Goal: Task Accomplishment & Management: Manage account settings

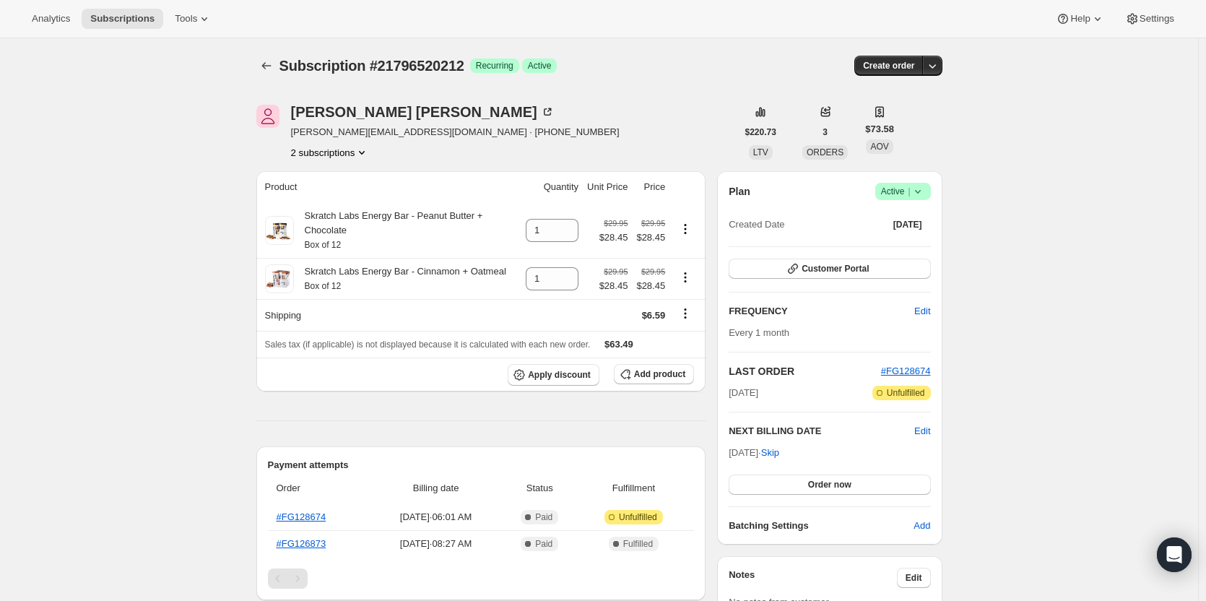
click at [921, 186] on icon at bounding box center [918, 191] width 14 height 14
click at [553, 280] on input "1" at bounding box center [541, 278] width 31 height 23
type input "0"
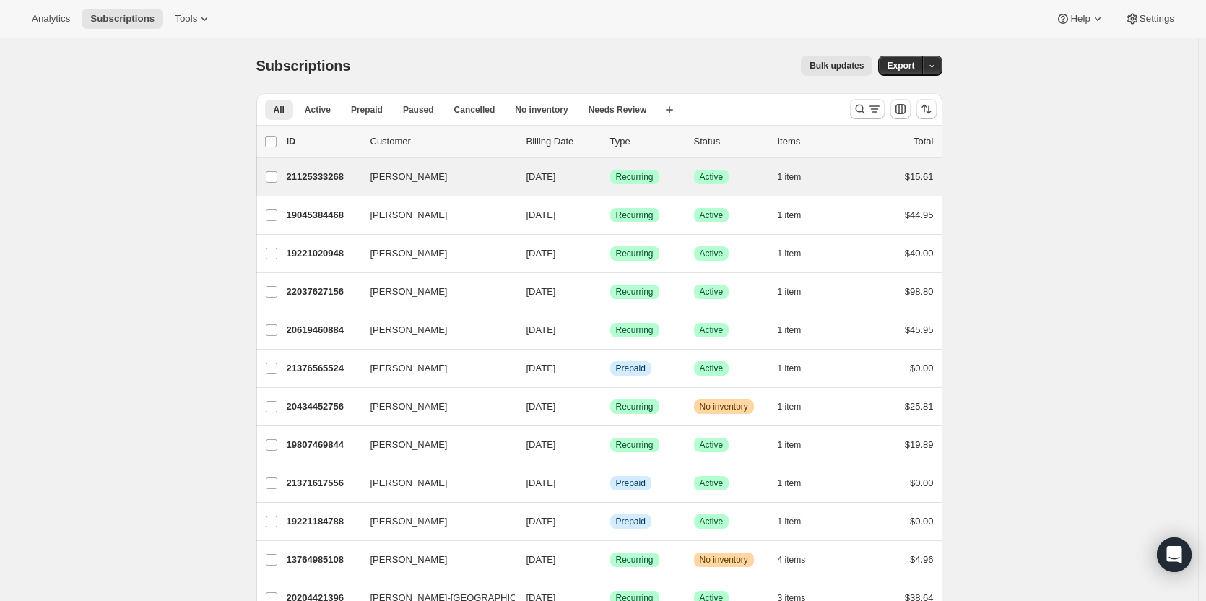
click at [811, 165] on div "[PERSON_NAME] 21125333268 [PERSON_NAME] [DATE] Success Recurring Success Active…" at bounding box center [599, 177] width 686 height 38
click at [800, 183] on button "1 item" at bounding box center [798, 177] width 40 height 20
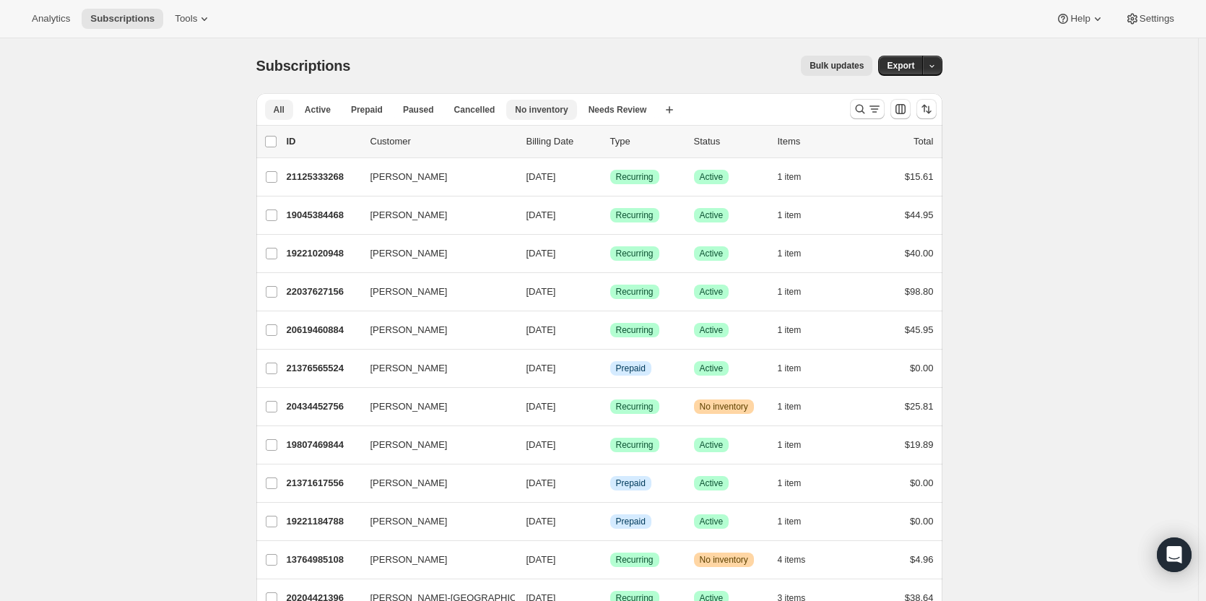
click at [516, 111] on span "No inventory" at bounding box center [541, 110] width 53 height 12
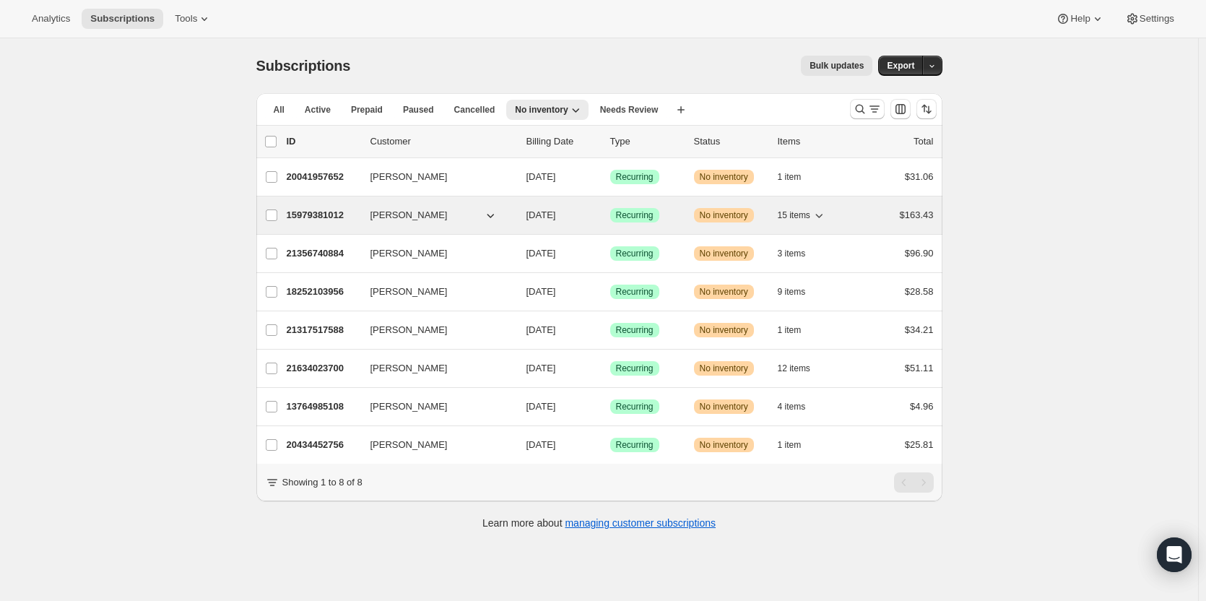
click at [700, 217] on span "Warning No inventory" at bounding box center [724, 215] width 60 height 14
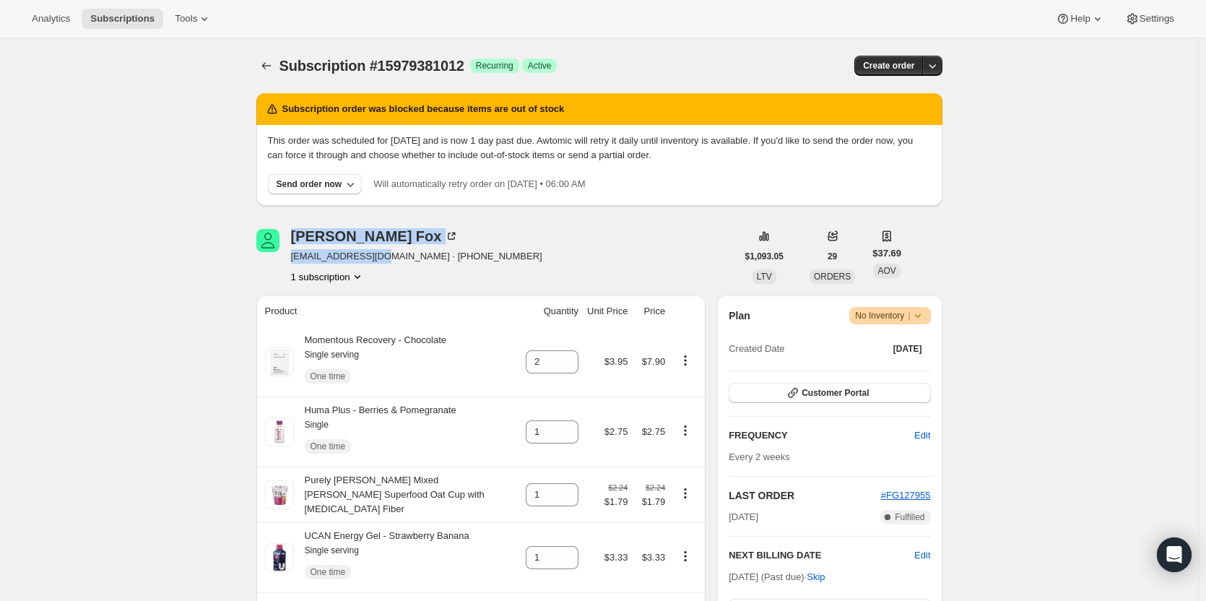
drag, startPoint x: 380, startPoint y: 253, endPoint x: 283, endPoint y: 264, distance: 97.4
click at [283, 264] on div "[PERSON_NAME] [EMAIL_ADDRESS][DOMAIN_NAME] · [PHONE_NUMBER] 1 subscription" at bounding box center [496, 256] width 480 height 55
copy div "[PERSON_NAME] [EMAIL_ADDRESS][DOMAIN_NAME]"
click at [322, 259] on span "[EMAIL_ADDRESS][DOMAIN_NAME] · [PHONE_NUMBER]" at bounding box center [416, 256] width 251 height 14
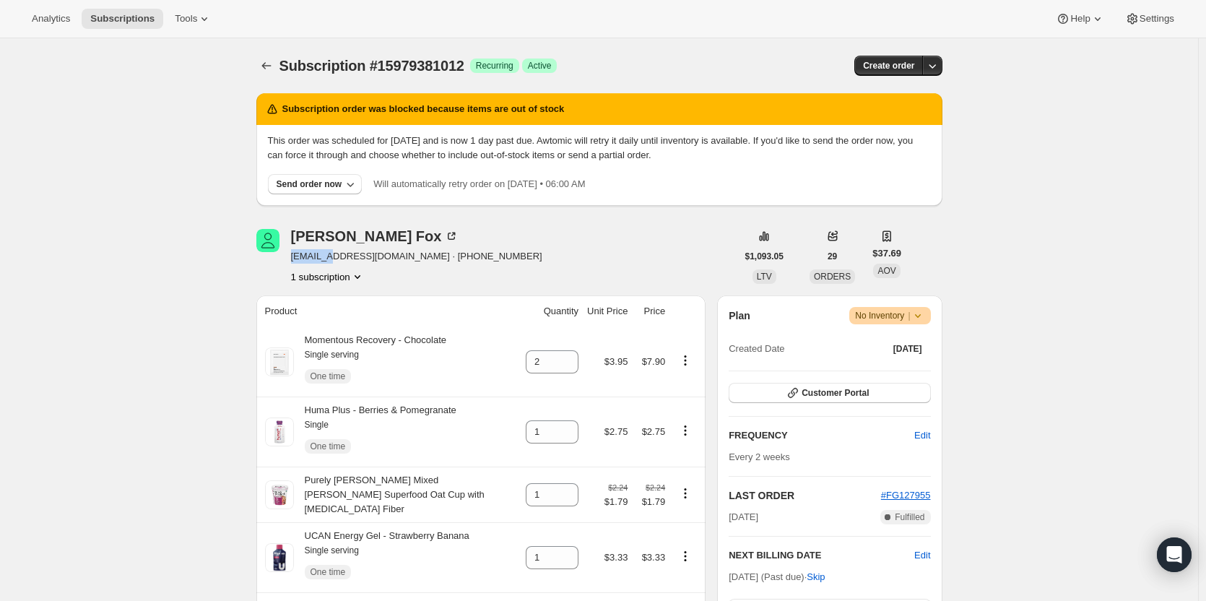
click at [322, 259] on span "[EMAIL_ADDRESS][DOMAIN_NAME] · [PHONE_NUMBER]" at bounding box center [416, 256] width 251 height 14
click at [365, 256] on span "[EMAIL_ADDRESS][DOMAIN_NAME] · [PHONE_NUMBER]" at bounding box center [416, 256] width 251 height 14
drag, startPoint x: 379, startPoint y: 254, endPoint x: 293, endPoint y: 264, distance: 86.5
click at [293, 264] on div "[PERSON_NAME] [EMAIL_ADDRESS][DOMAIN_NAME] · [PHONE_NUMBER] 1 subscription" at bounding box center [496, 256] width 480 height 55
copy span "[EMAIL_ADDRESS][DOMAIN_NAME]"
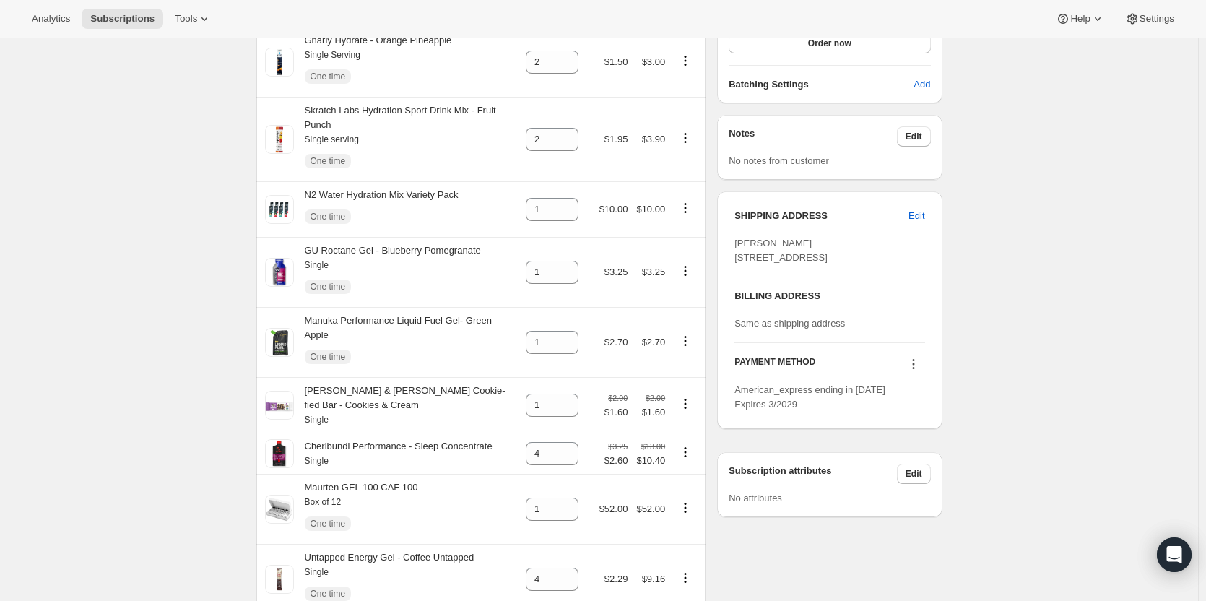
scroll to position [567, 0]
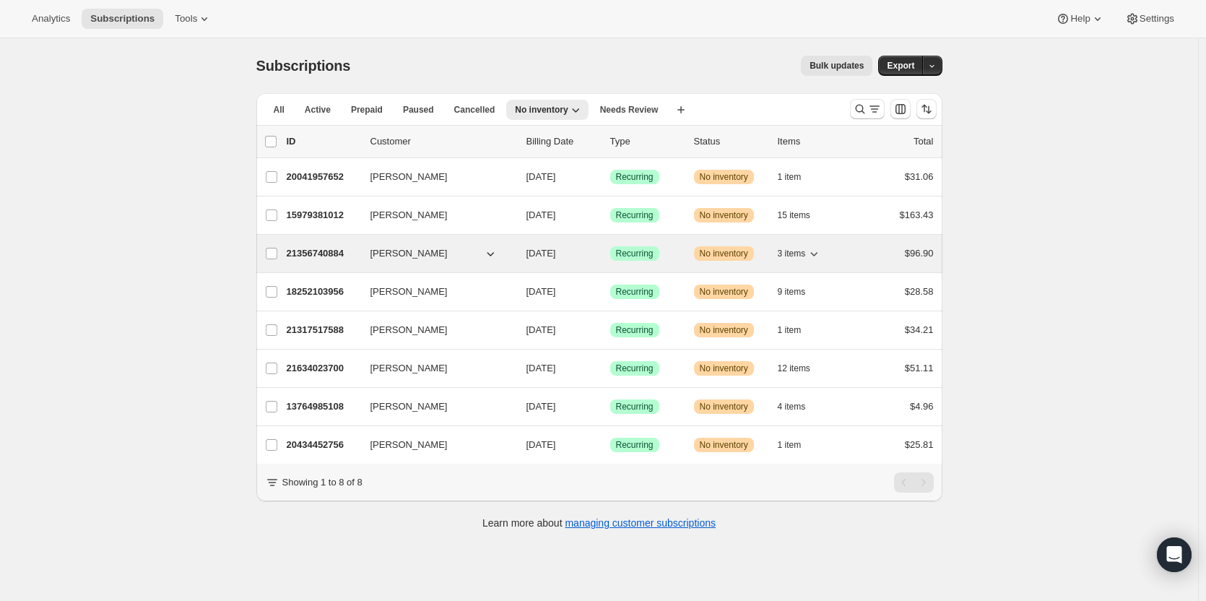
click at [649, 256] on span "Recurring" at bounding box center [635, 254] width 38 height 12
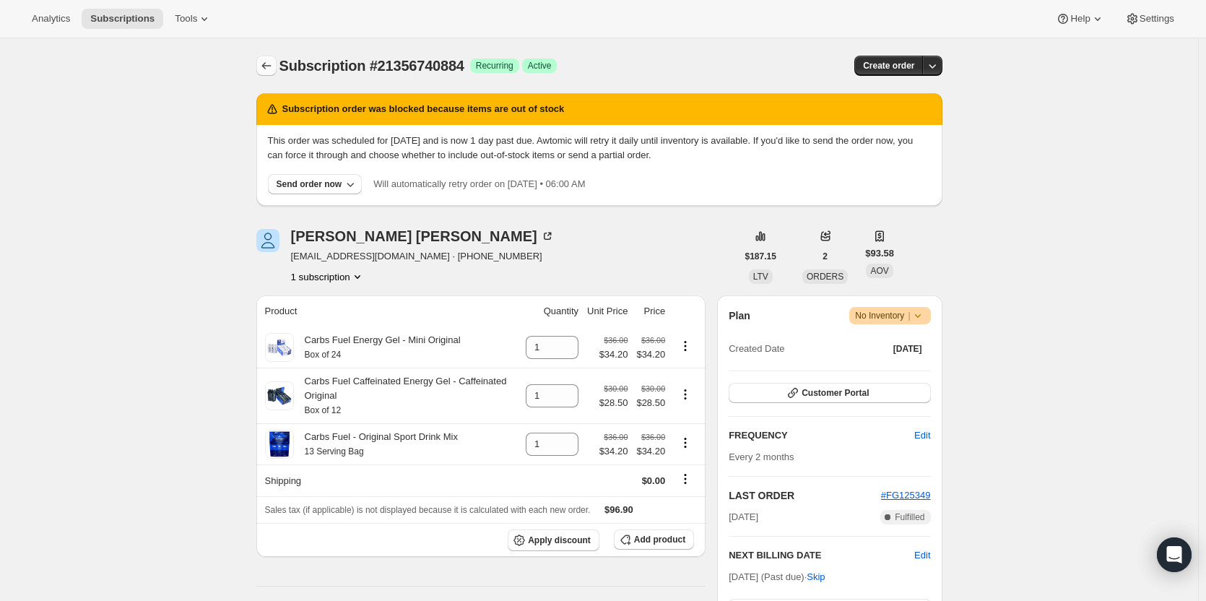
click at [260, 65] on button "Subscriptions" at bounding box center [266, 66] width 20 height 20
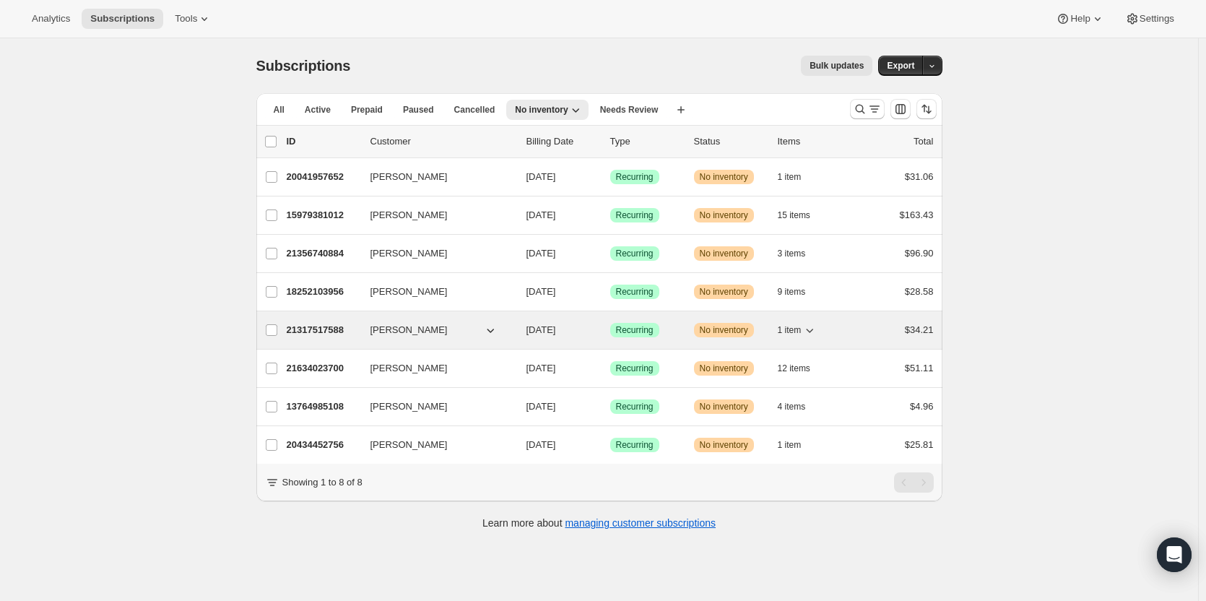
click at [790, 330] on span "1 item" at bounding box center [790, 330] width 24 height 12
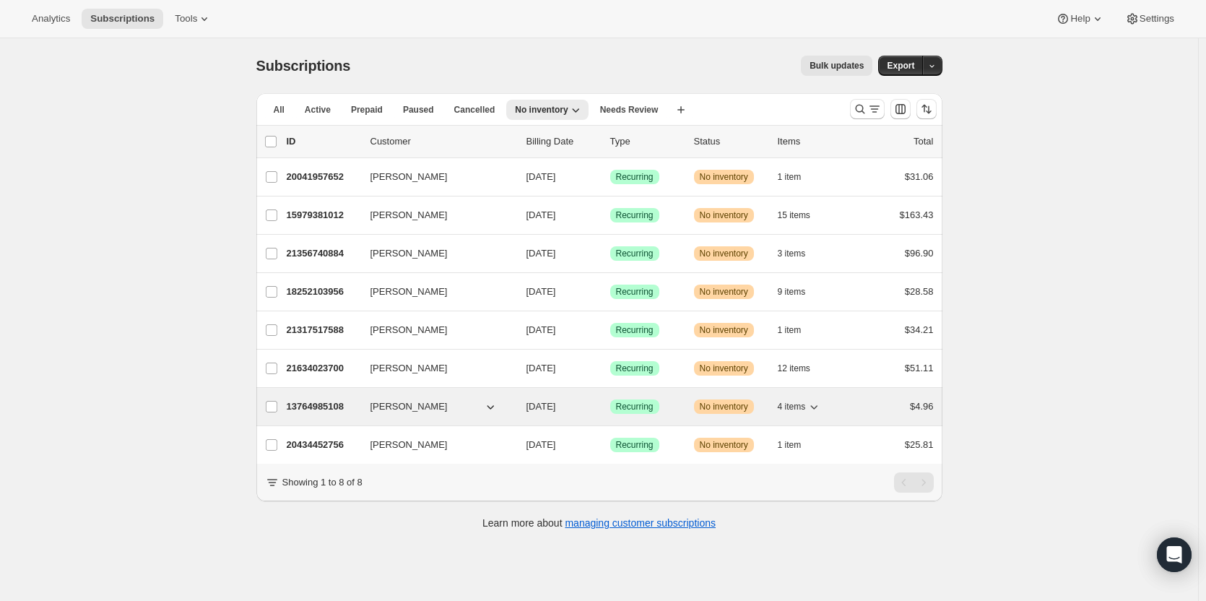
click at [675, 407] on div "Success Recurring" at bounding box center [646, 406] width 72 height 14
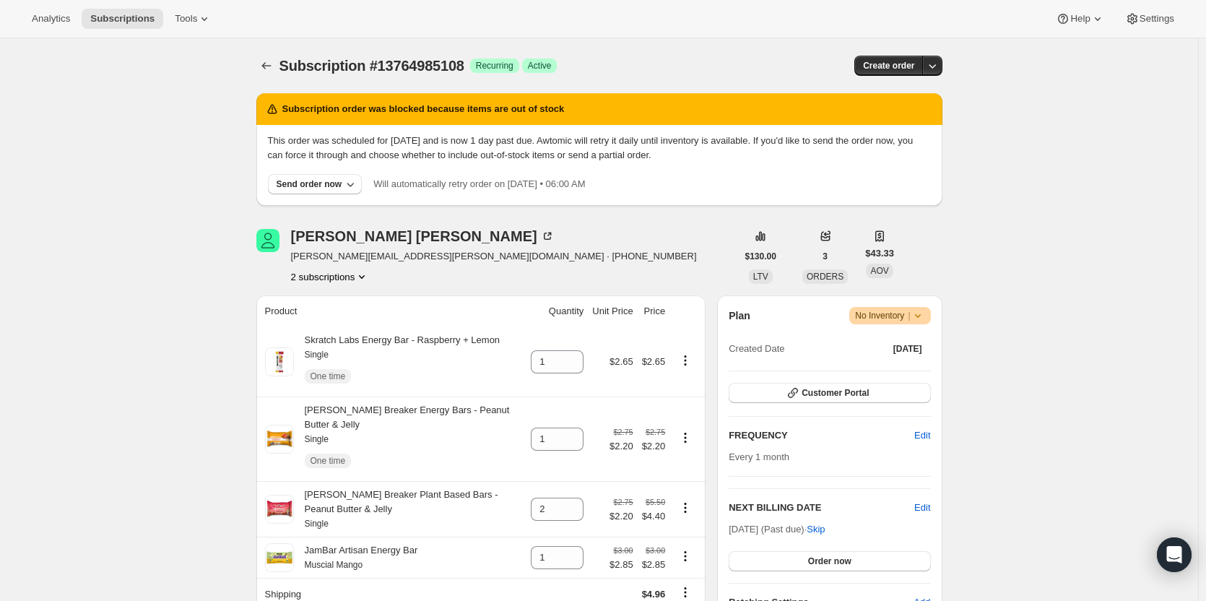
click at [917, 328] on div "Plan Warning No Inventory | Created Date [DATE]" at bounding box center [830, 333] width 202 height 52
click at [917, 319] on icon at bounding box center [918, 315] width 14 height 14
click at [907, 377] on button "Cancel subscription" at bounding box center [894, 368] width 90 height 23
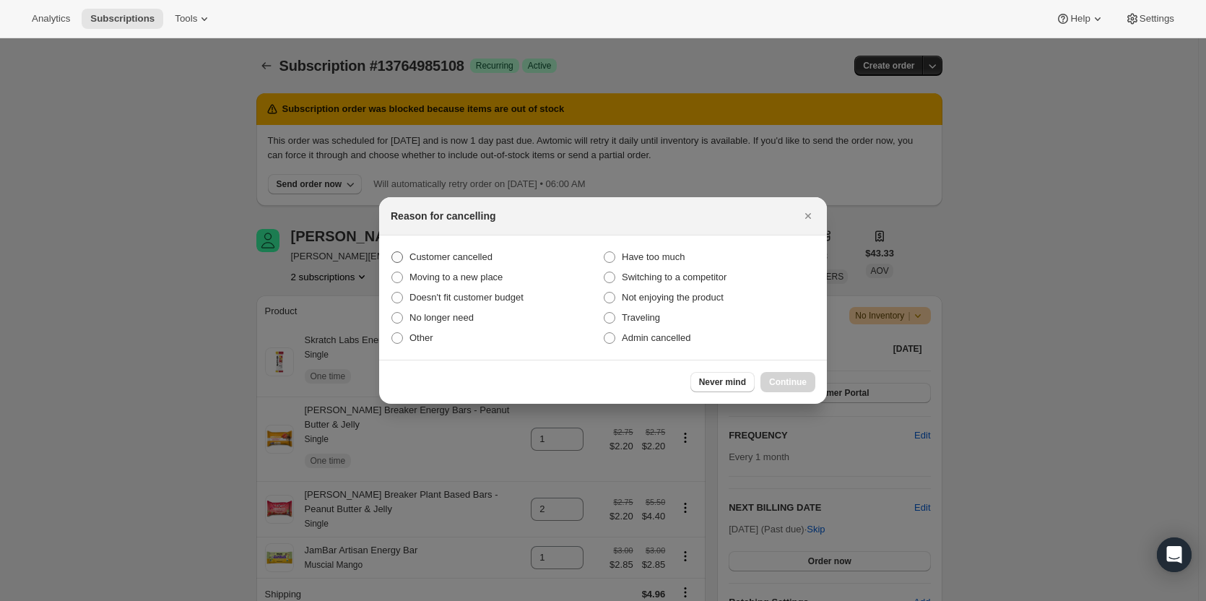
click at [417, 259] on span "Customer cancelled" at bounding box center [451, 256] width 83 height 11
click at [392, 252] on input "Customer cancelled" at bounding box center [392, 251] width 1 height 1
radio input "true"
click at [666, 342] on span "Admin cancelled" at bounding box center [656, 337] width 69 height 11
click at [605, 333] on input "Admin cancelled" at bounding box center [604, 332] width 1 height 1
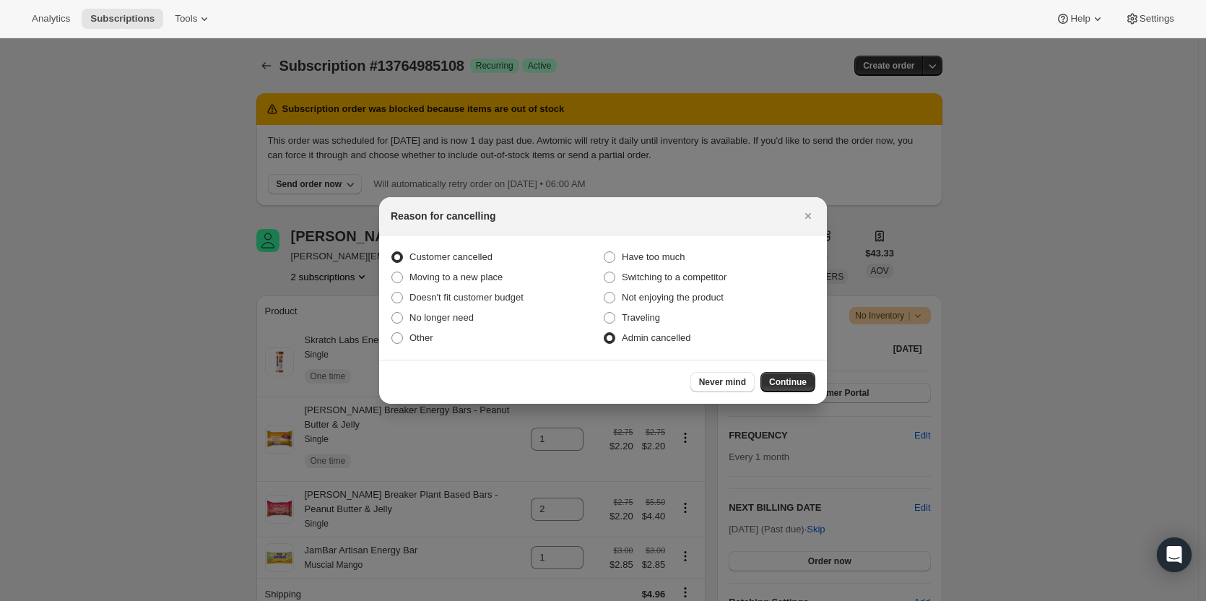
radio input "true"
radio input "false"
click at [816, 376] on div "Never mind Continue" at bounding box center [603, 382] width 448 height 44
click at [813, 376] on button "Continue" at bounding box center [788, 382] width 55 height 20
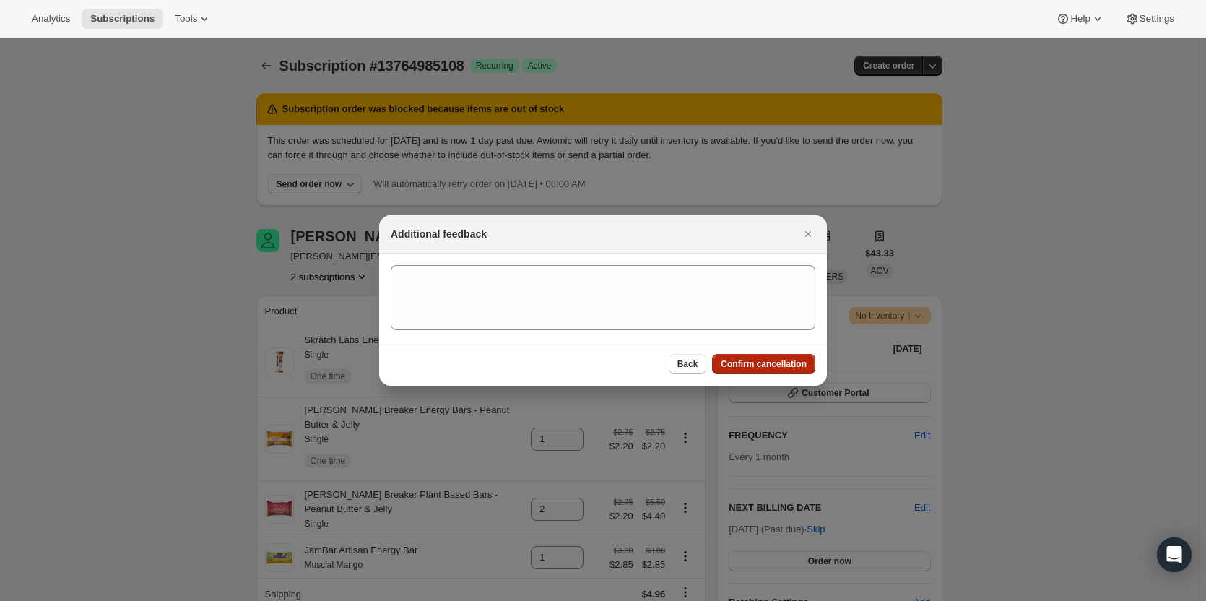
click at [789, 366] on span "Confirm cancellation" at bounding box center [764, 364] width 86 height 12
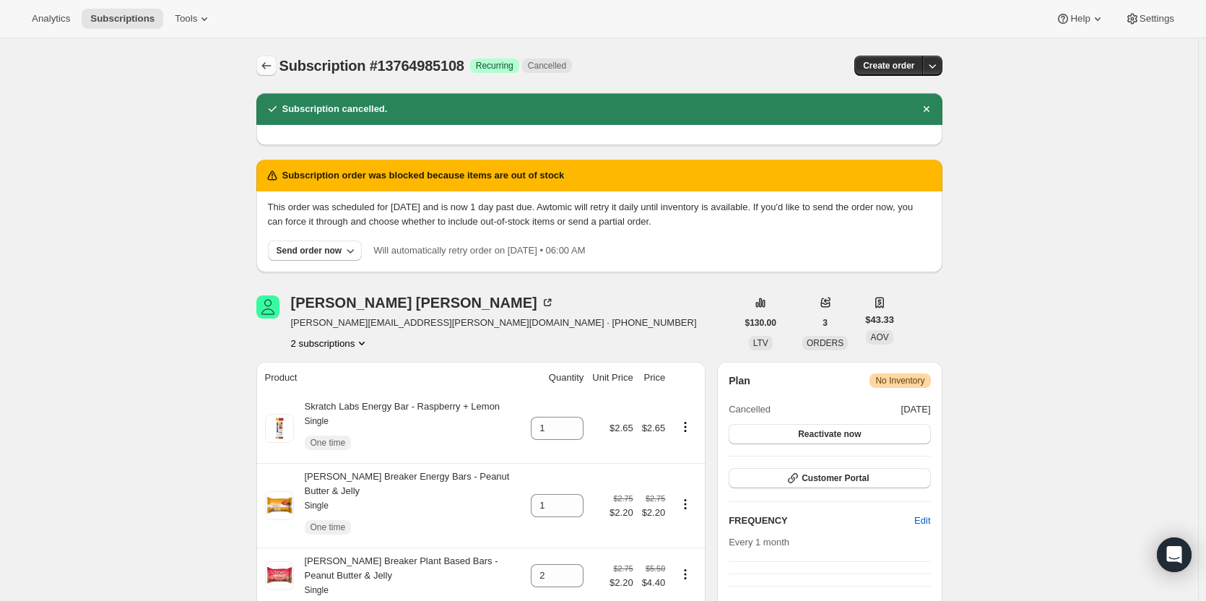
click at [274, 64] on icon "Subscriptions" at bounding box center [266, 66] width 14 height 14
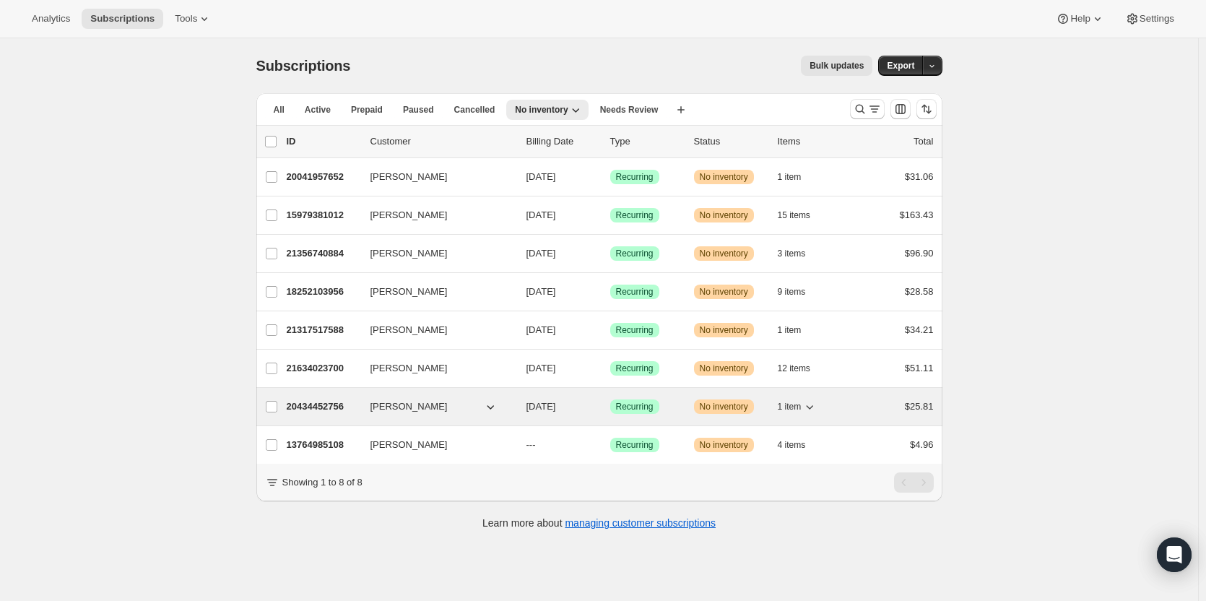
click at [738, 411] on span "No inventory" at bounding box center [724, 407] width 48 height 12
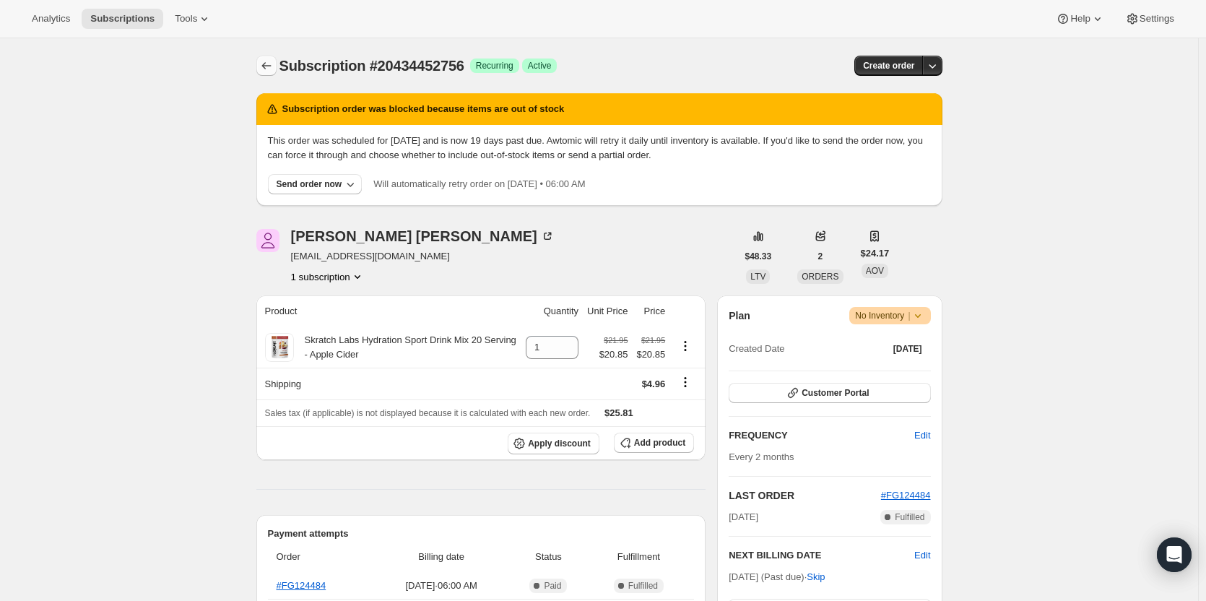
click at [269, 69] on icon "Subscriptions" at bounding box center [266, 66] width 14 height 14
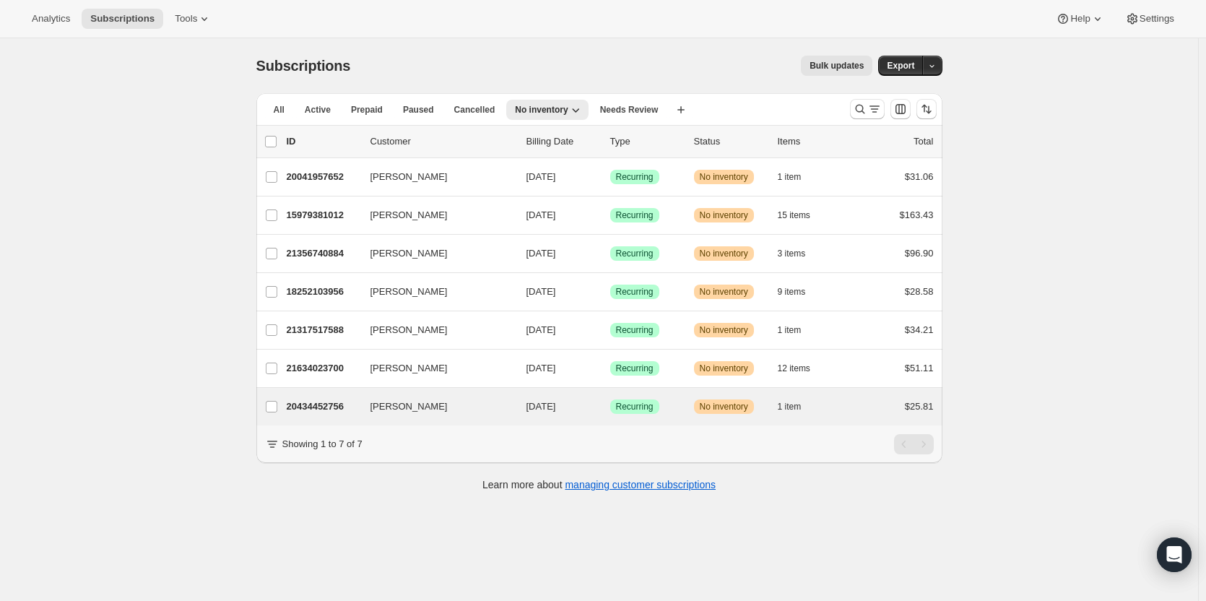
click at [587, 396] on div "[PERSON_NAME] 20434452756 [PERSON_NAME] [DATE] Success Recurring Warning No inv…" at bounding box center [599, 407] width 686 height 38
click at [603, 397] on div "20434452756 [PERSON_NAME] [DATE] Success Recurring Warning No inventory 1 item …" at bounding box center [610, 407] width 647 height 20
